Goal: Navigation & Orientation: Find specific page/section

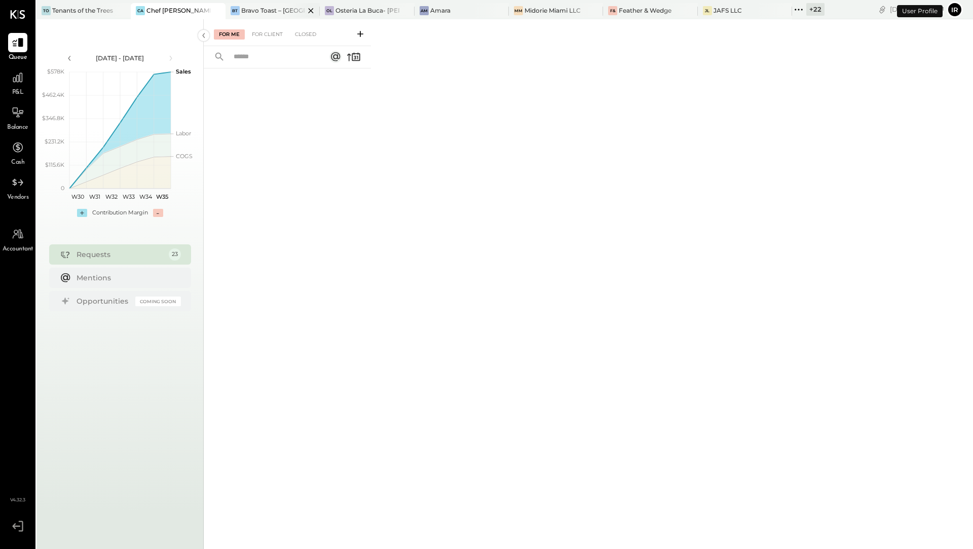
click at [282, 13] on div "Bravo Toast – [GEOGRAPHIC_DATA]" at bounding box center [272, 10] width 63 height 9
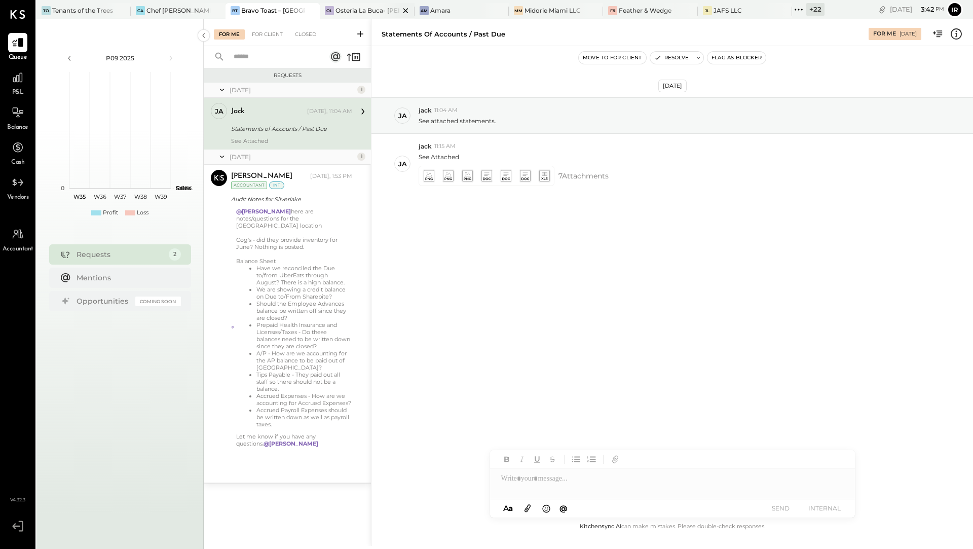
click at [330, 9] on div "OL" at bounding box center [329, 10] width 9 height 9
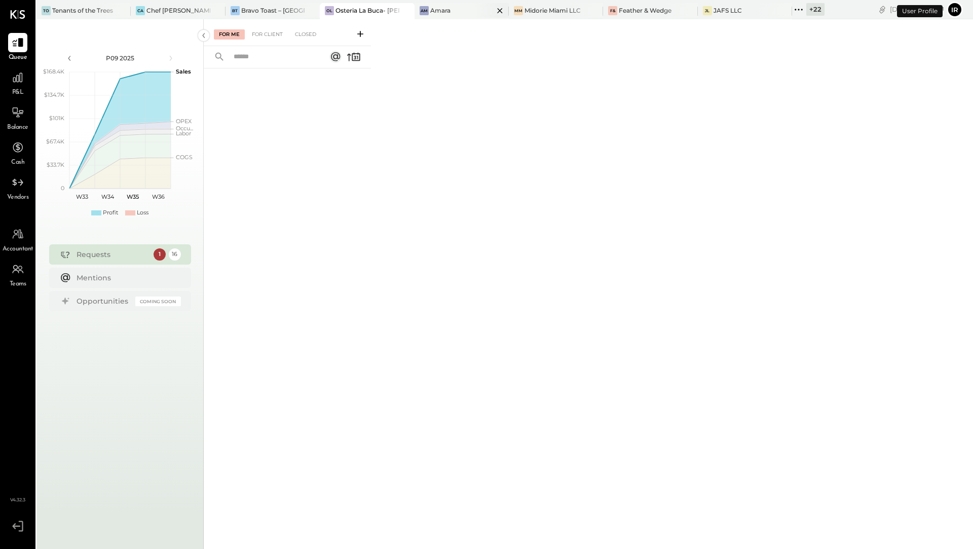
click at [446, 15] on div "Amara" at bounding box center [440, 10] width 20 height 9
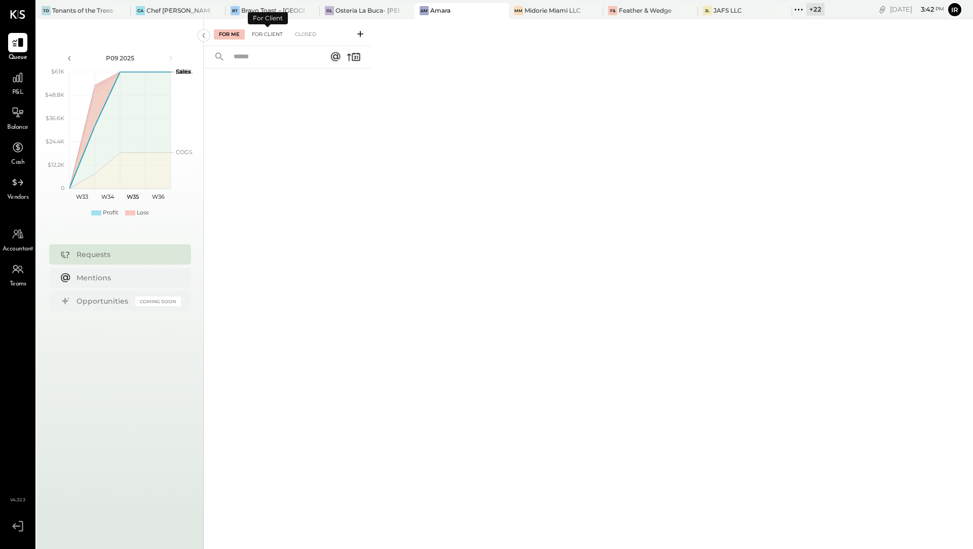
click at [267, 32] on div "For Client" at bounding box center [267, 34] width 41 height 10
click at [553, 10] on div "Midorie Miami LLC" at bounding box center [552, 10] width 56 height 9
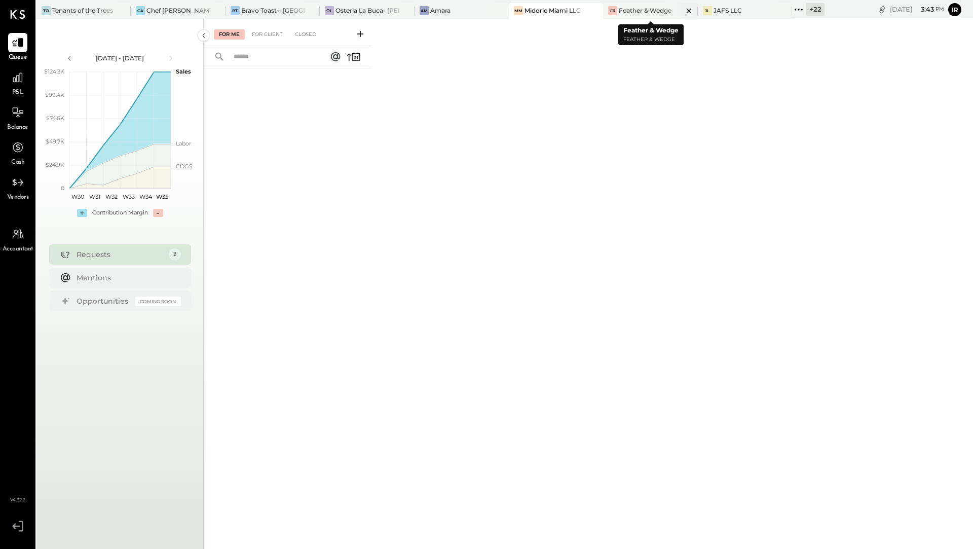
click at [636, 13] on div "Feather & Wedge" at bounding box center [645, 10] width 53 height 9
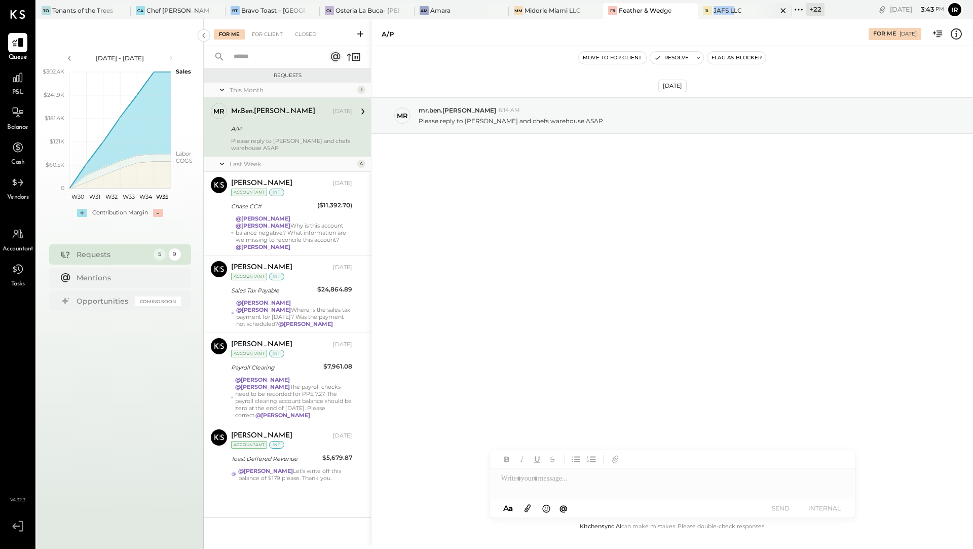
click at [733, 6] on div "JAFS LLC" at bounding box center [727, 10] width 28 height 9
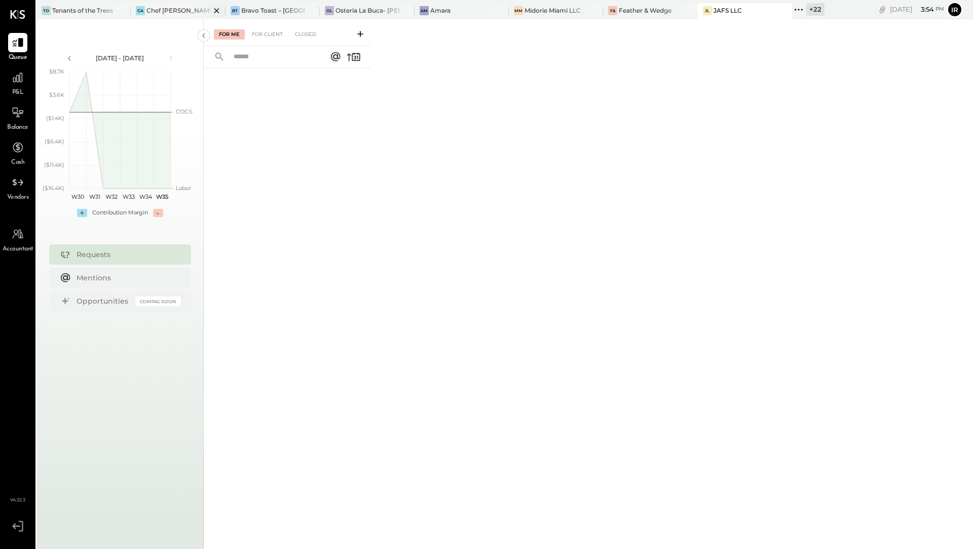
click at [152, 18] on div "CA Chef [PERSON_NAME]'s Vineyard Restaurant" at bounding box center [178, 11] width 94 height 16
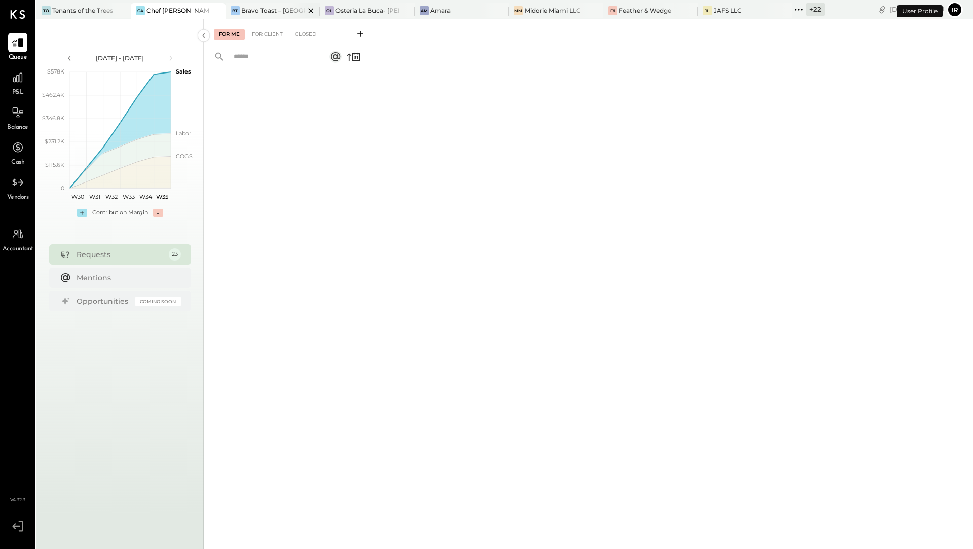
click at [253, 10] on div "Bravo Toast – [GEOGRAPHIC_DATA]" at bounding box center [272, 10] width 63 height 9
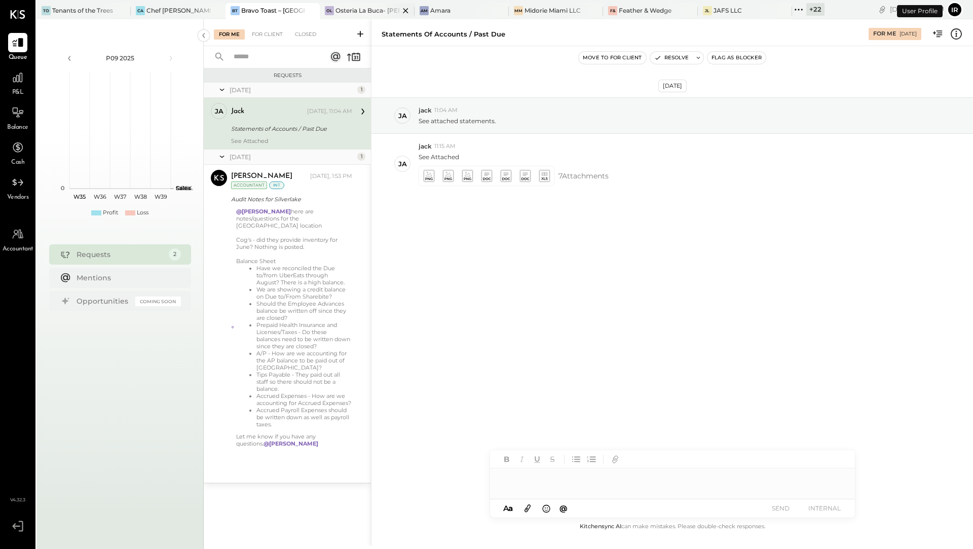
click at [353, 9] on div "Osteria La Buca- [PERSON_NAME][GEOGRAPHIC_DATA]" at bounding box center [366, 10] width 63 height 9
